Goal: Check status: Check status

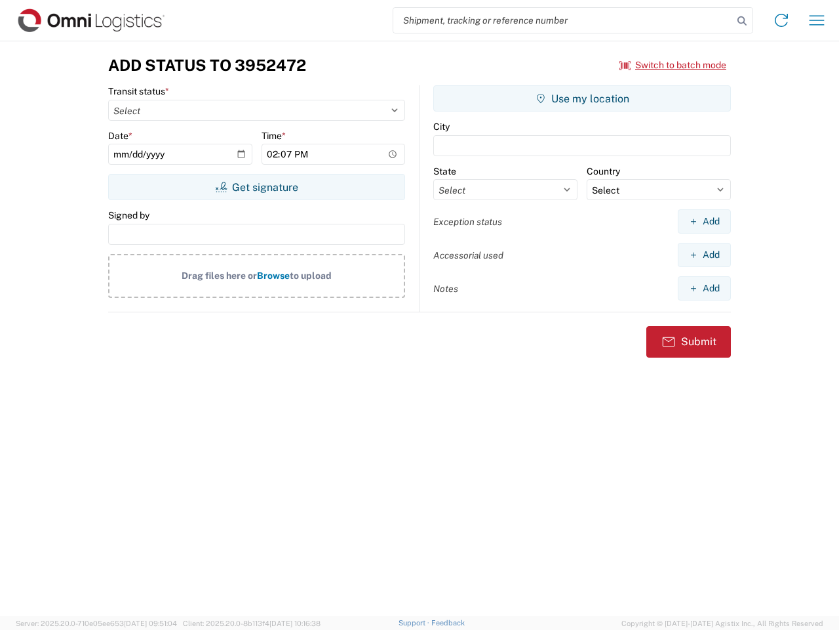
click at [563, 20] on input "search" at bounding box center [564, 20] width 340 height 25
click at [742, 21] on icon at bounding box center [742, 21] width 18 height 18
click at [782, 20] on icon at bounding box center [781, 20] width 21 height 21
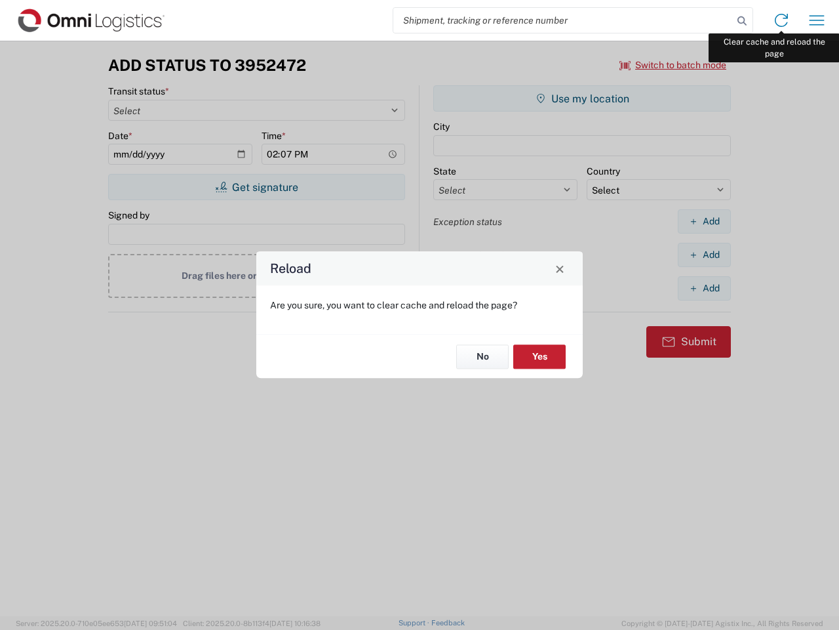
click at [817, 20] on div "Reload Are you sure, you want to clear cache and reload the page? No Yes" at bounding box center [419, 315] width 839 height 630
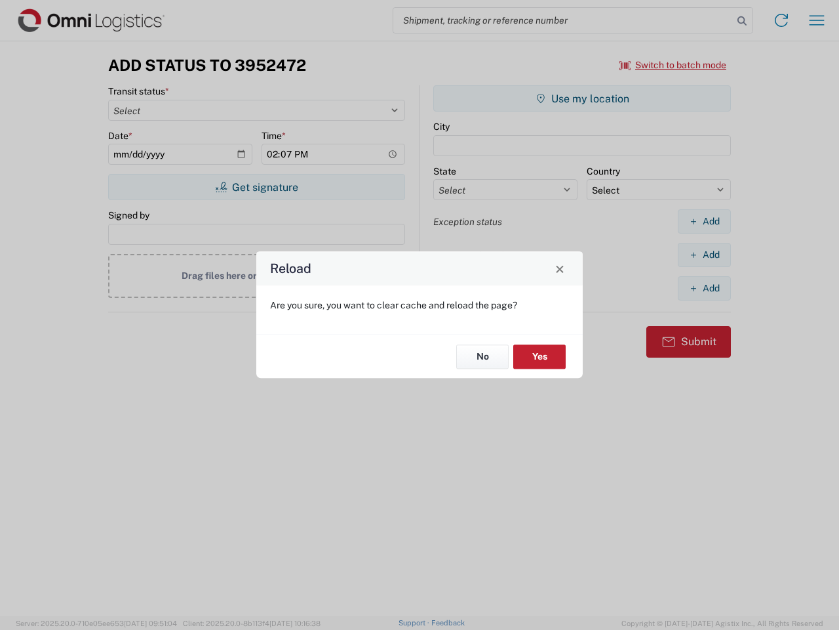
click at [674, 65] on div "Reload Are you sure, you want to clear cache and reload the page? No Yes" at bounding box center [419, 315] width 839 height 630
click at [256, 187] on div "Reload Are you sure, you want to clear cache and reload the page? No Yes" at bounding box center [419, 315] width 839 height 630
click at [582, 98] on div "Reload Are you sure, you want to clear cache and reload the page? No Yes" at bounding box center [419, 315] width 839 height 630
click at [704, 221] on div "Reload Are you sure, you want to clear cache and reload the page? No Yes" at bounding box center [419, 315] width 839 height 630
click at [704, 254] on div "Reload Are you sure, you want to clear cache and reload the page? No Yes" at bounding box center [419, 315] width 839 height 630
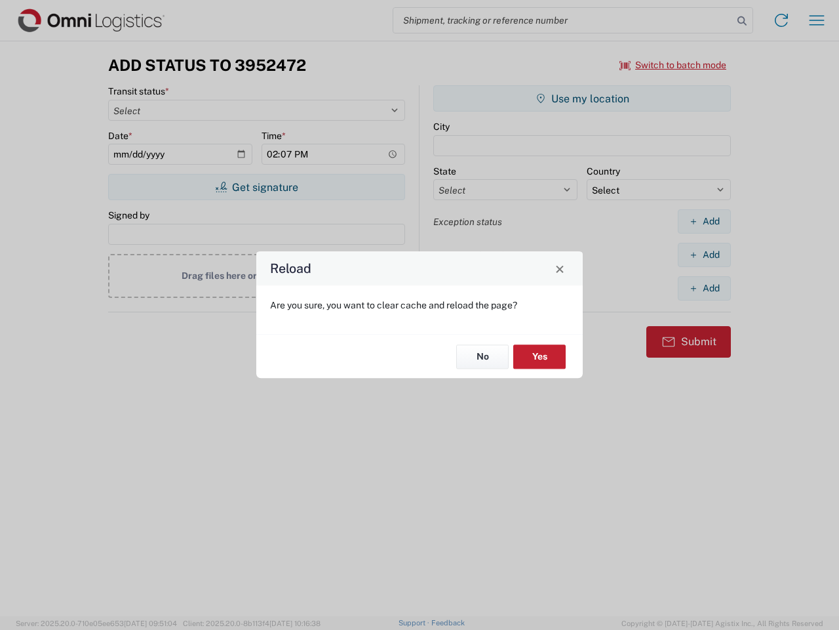
click at [704, 288] on div "Reload Are you sure, you want to clear cache and reload the page? No Yes" at bounding box center [419, 315] width 839 height 630
